Goal: Navigation & Orientation: Find specific page/section

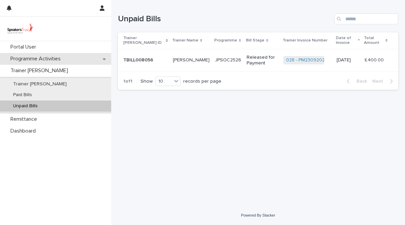
click at [30, 58] on p "Programme Activities" at bounding box center [37, 59] width 58 height 6
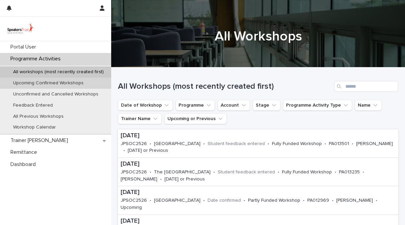
click at [38, 82] on p "Upcoming Confirmed Workshops" at bounding box center [48, 83] width 81 height 6
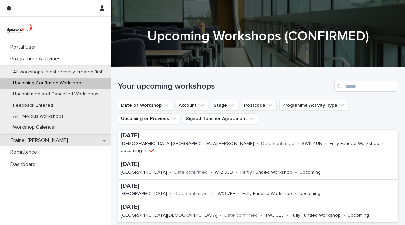
click at [104, 139] on icon at bounding box center [104, 140] width 3 height 5
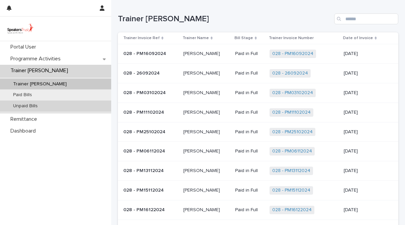
click at [26, 106] on p "Unpaid Bills" at bounding box center [25, 106] width 35 height 6
